Goal: Task Accomplishment & Management: Manage account settings

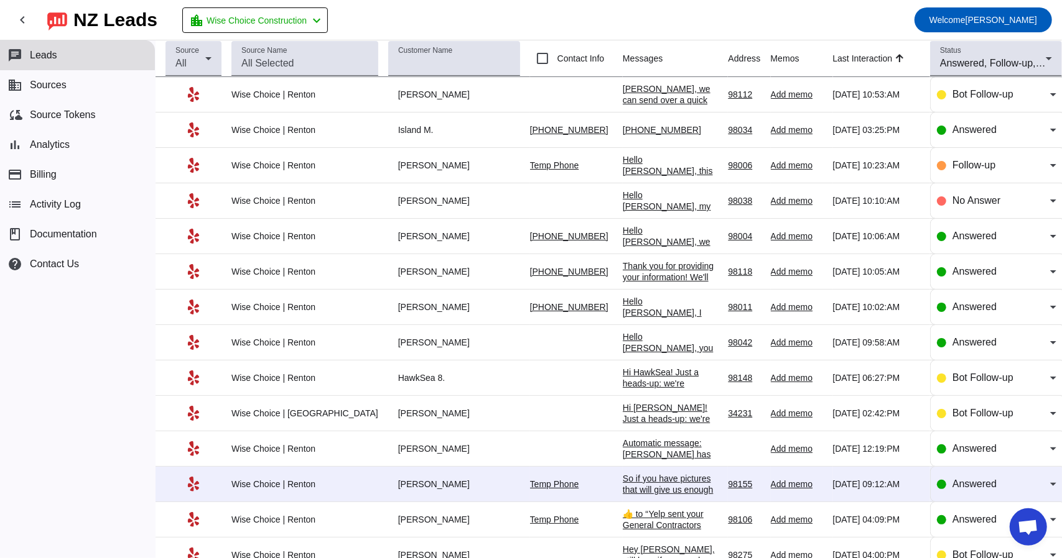
scroll to position [2024, 0]
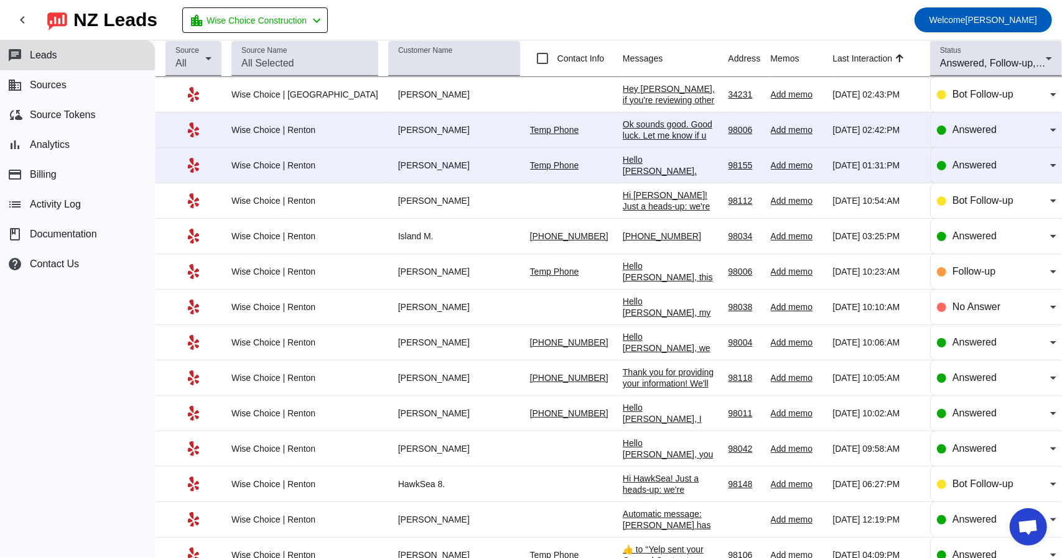
scroll to position [2024, 0]
click at [623, 164] on div "Hello [PERSON_NAME]. Please email them to [EMAIL_ADDRESS][DOMAIN_NAME]" at bounding box center [671, 182] width 96 height 56
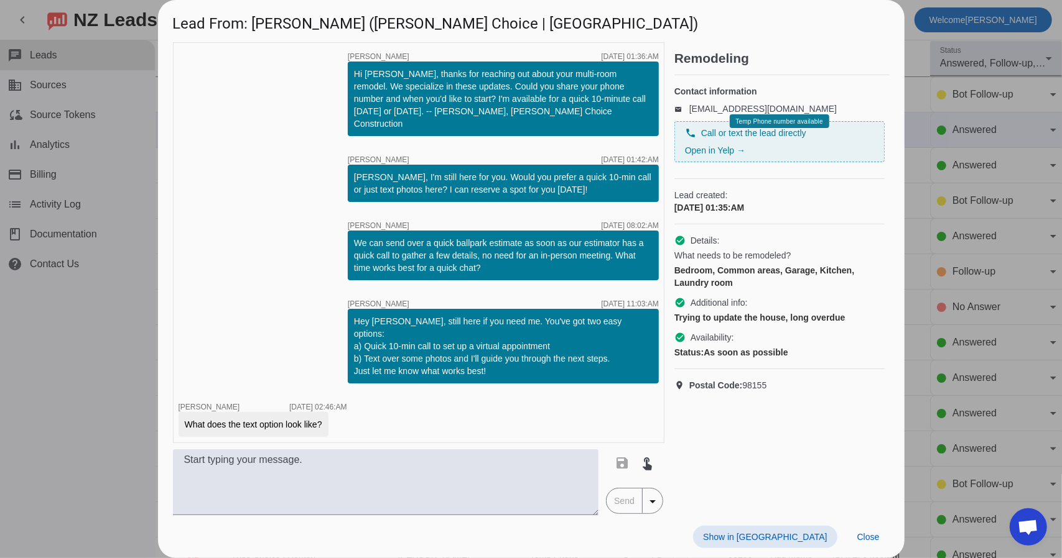
scroll to position [187, 0]
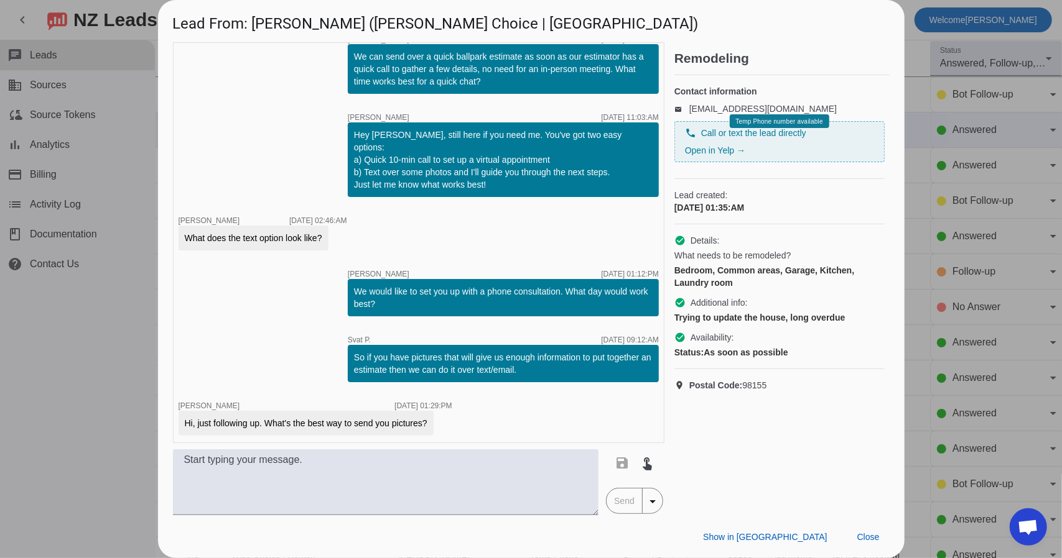
click at [111, 79] on div at bounding box center [531, 279] width 1062 height 558
